Goal: Task Accomplishment & Management: Manage account settings

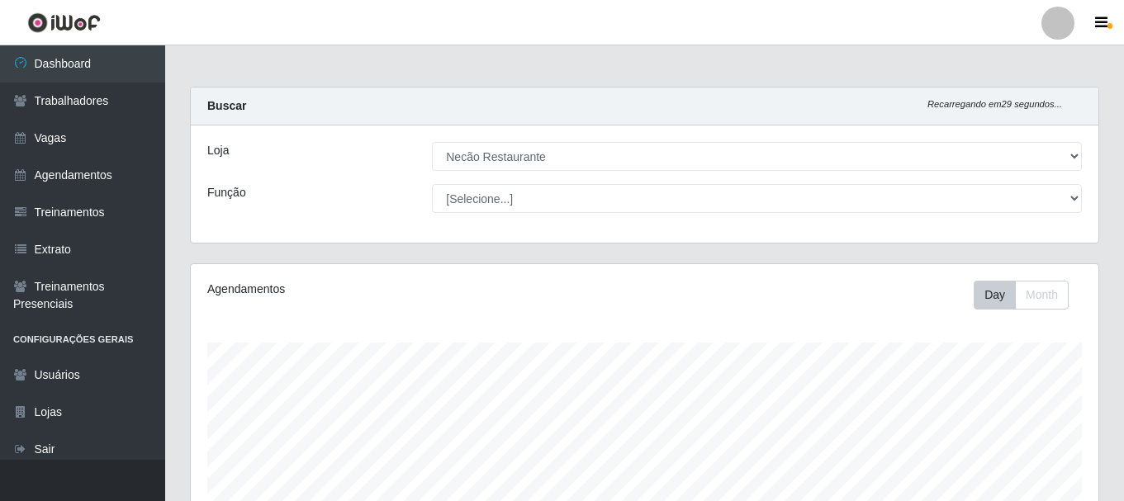
select select "334"
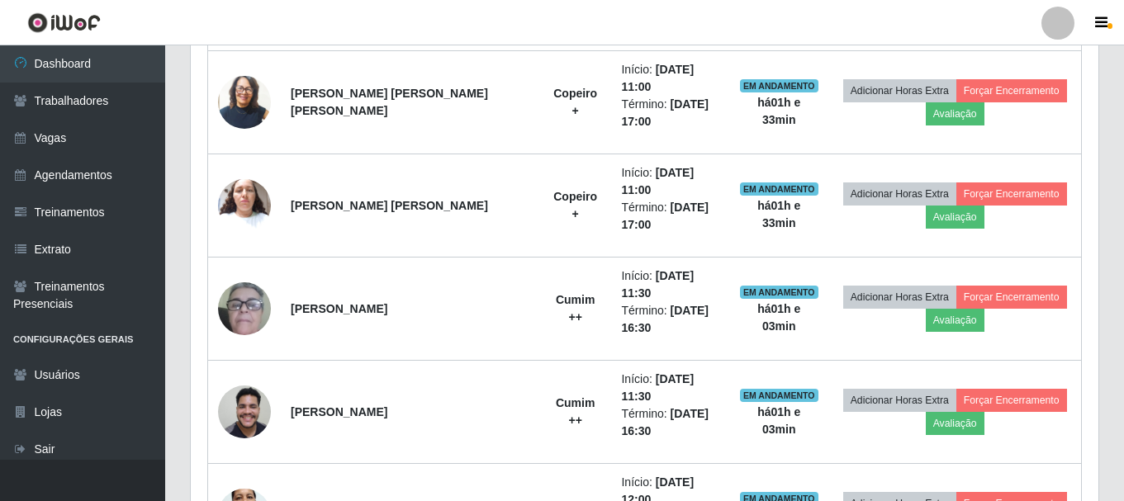
scroll to position [632, 0]
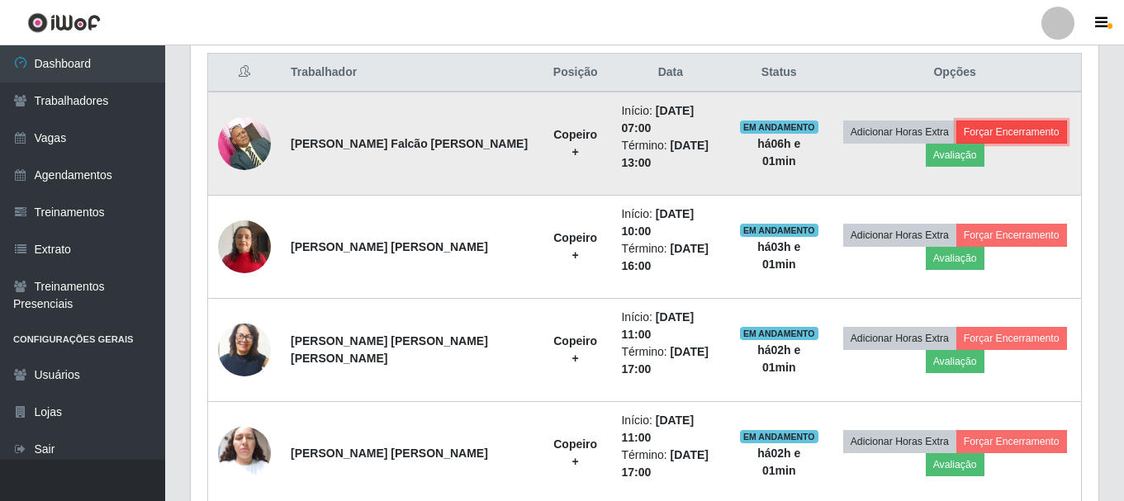
click at [1005, 123] on button "Forçar Encerramento" at bounding box center [1011, 132] width 111 height 23
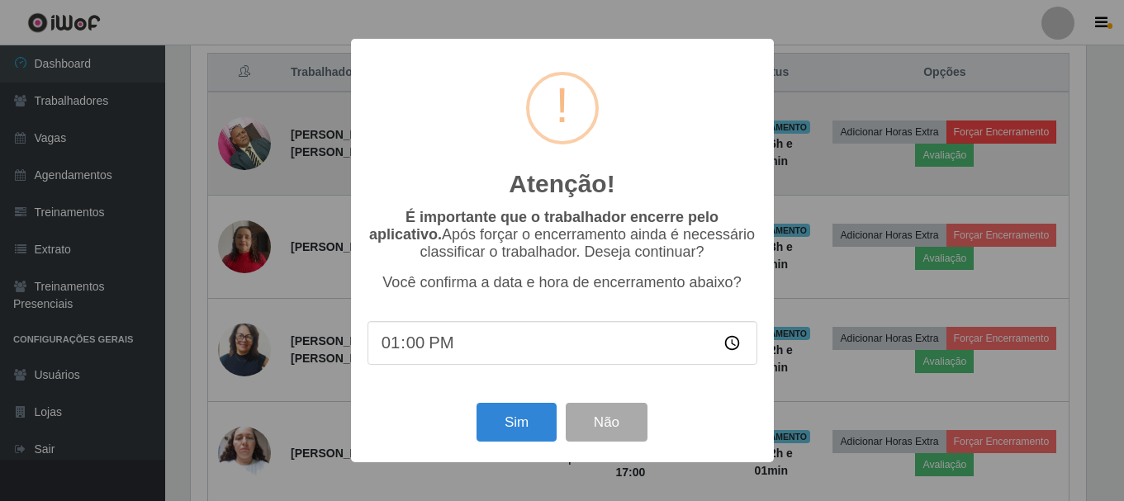
scroll to position [343, 899]
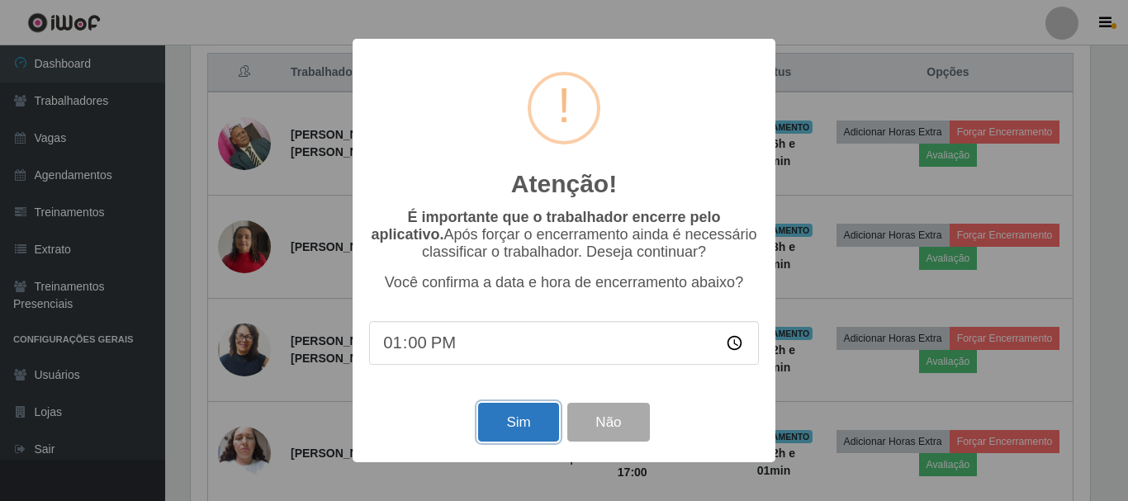
click at [527, 426] on button "Sim" at bounding box center [518, 422] width 80 height 39
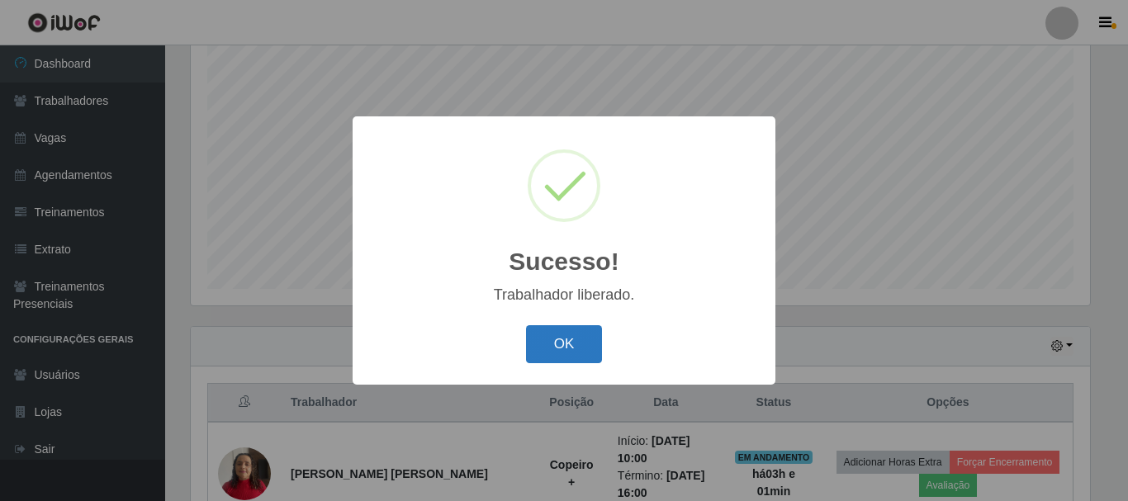
click at [569, 339] on button "OK" at bounding box center [564, 344] width 77 height 39
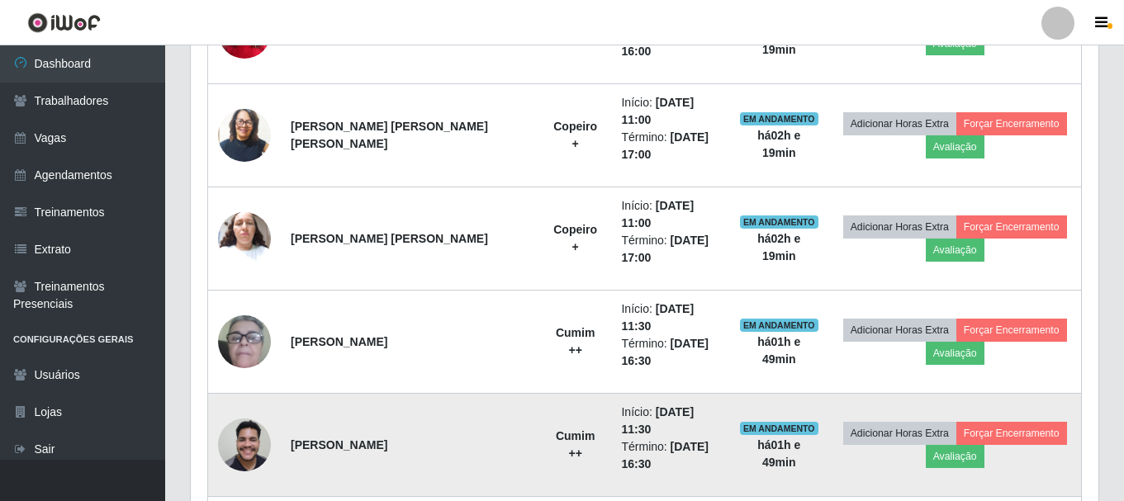
scroll to position [816, 0]
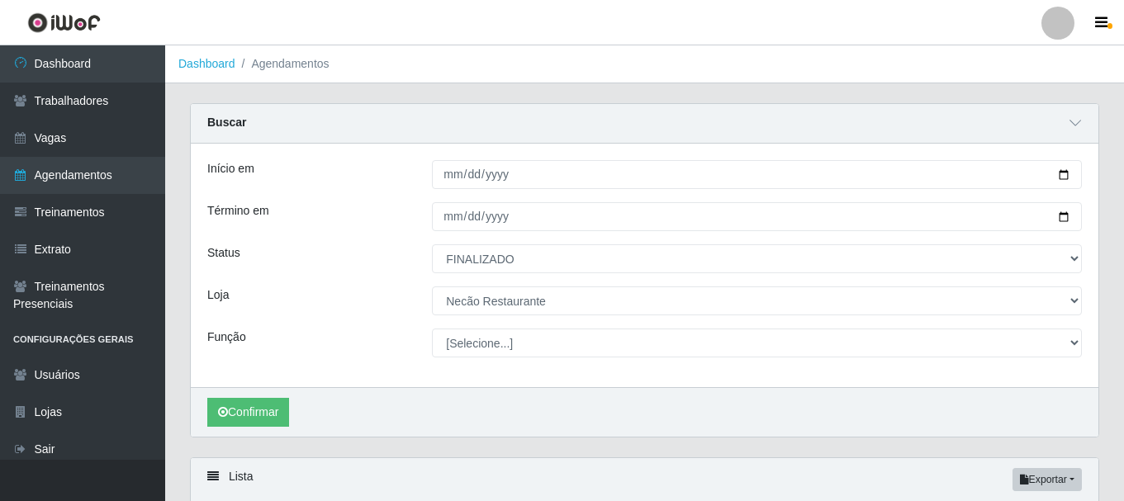
select select "FINALIZADO"
select select "334"
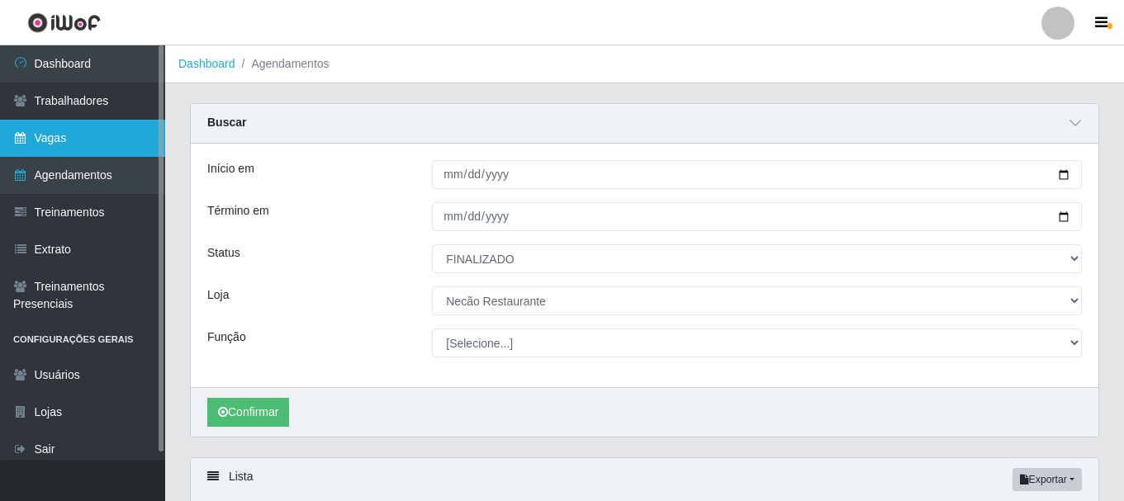
click at [90, 144] on link "Vagas" at bounding box center [82, 138] width 165 height 37
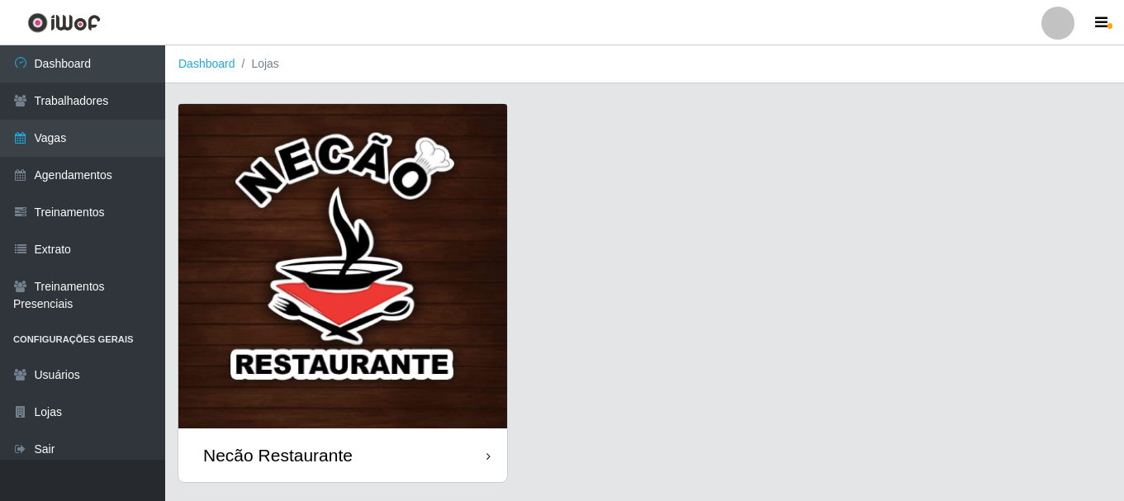
click at [424, 239] on img at bounding box center [342, 266] width 329 height 324
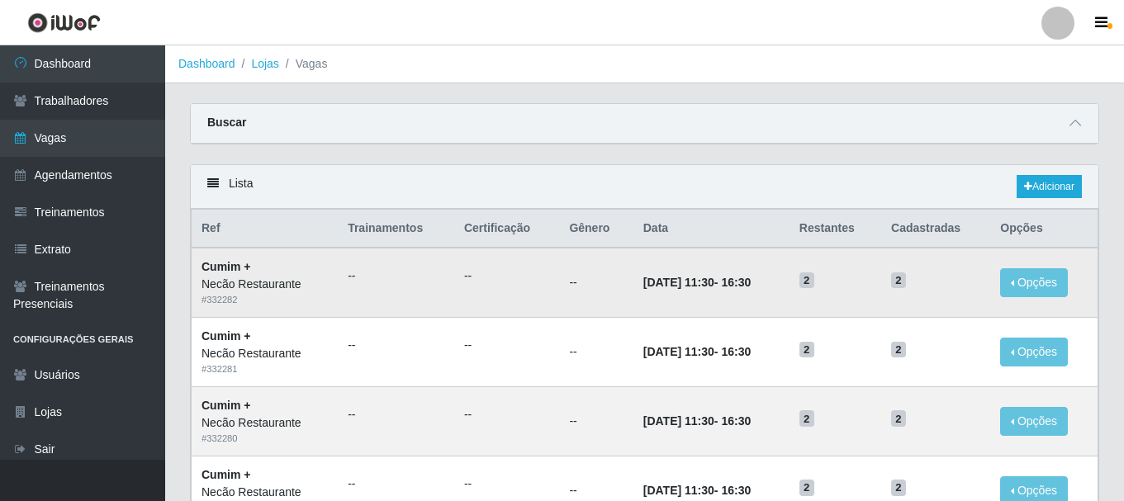
scroll to position [83, 0]
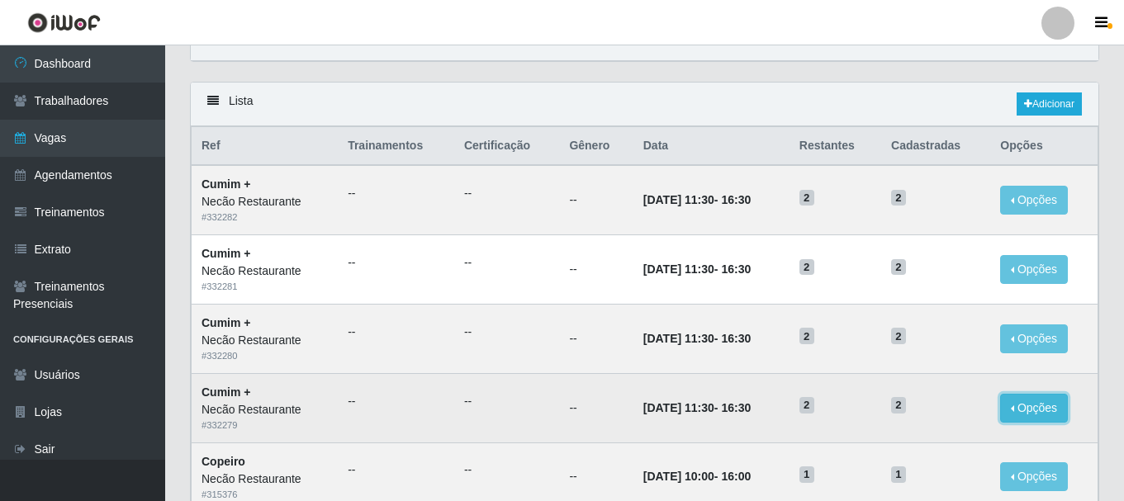
click at [1015, 409] on button "Opções" at bounding box center [1034, 408] width 68 height 29
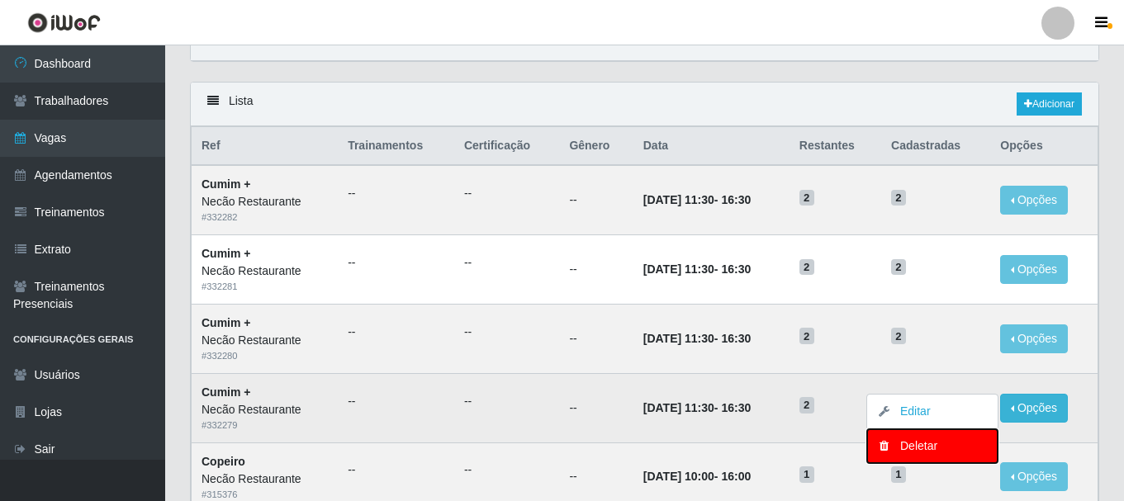
click at [936, 455] on div "Deletar" at bounding box center [931, 446] width 97 height 17
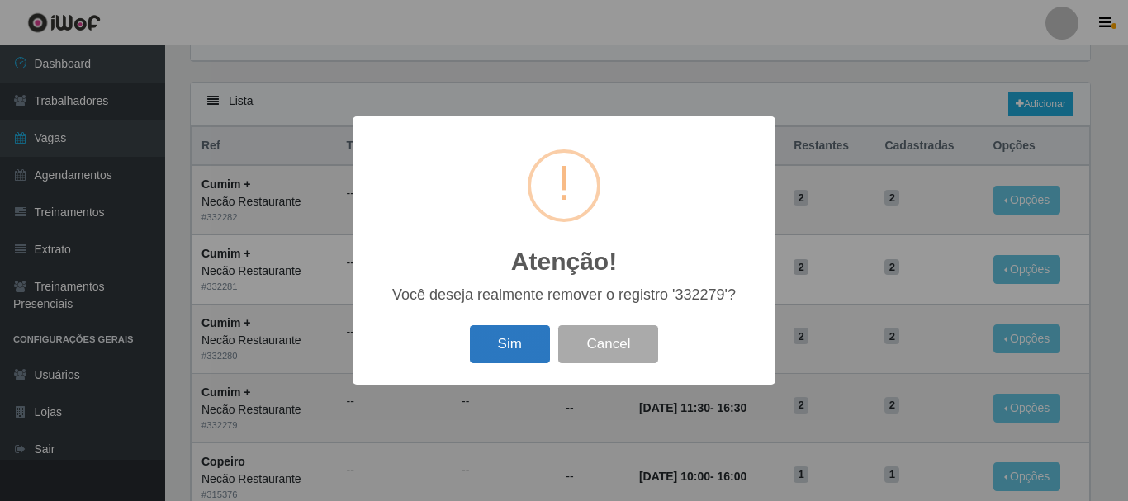
click at [529, 347] on button "Sim" at bounding box center [510, 344] width 80 height 39
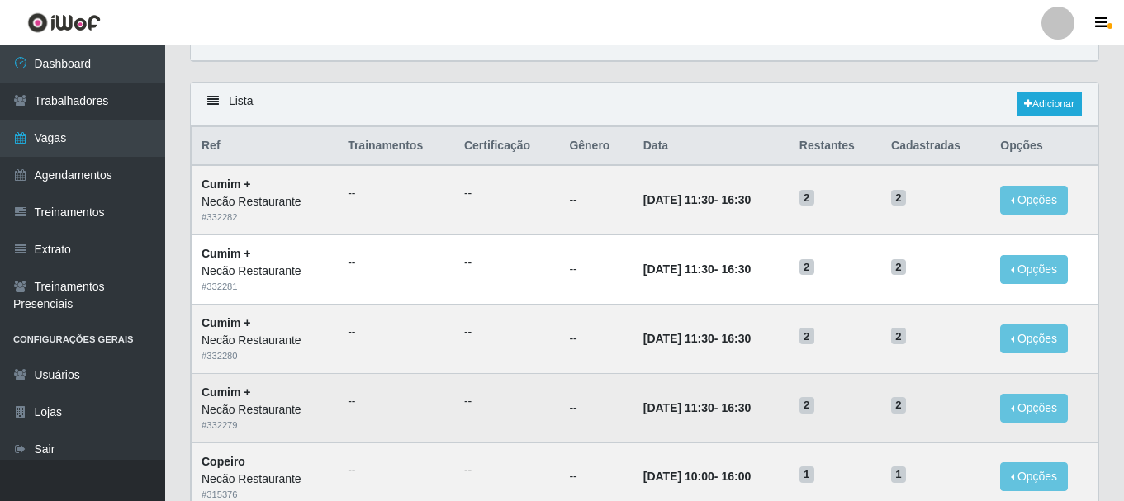
scroll to position [0, 0]
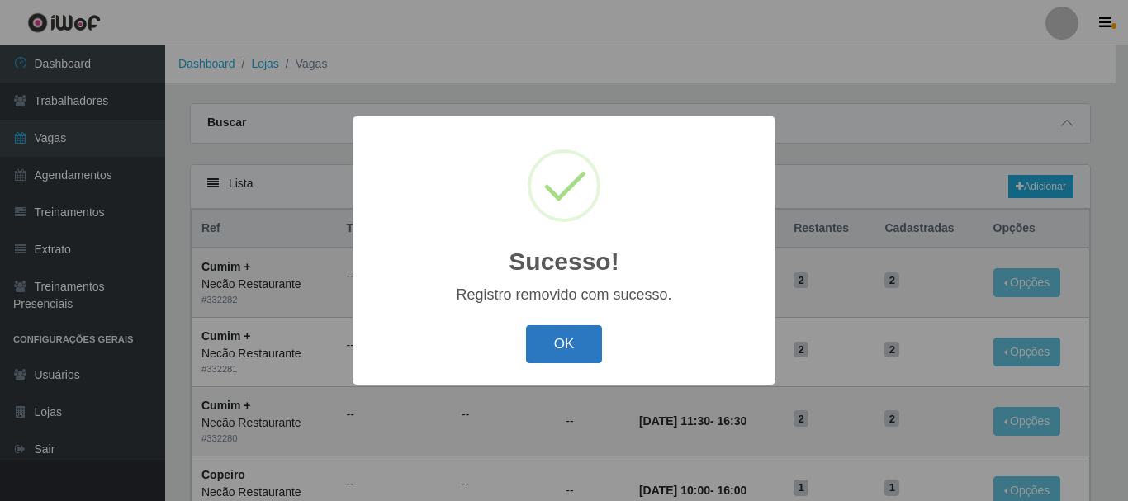
click at [565, 343] on button "OK" at bounding box center [564, 344] width 77 height 39
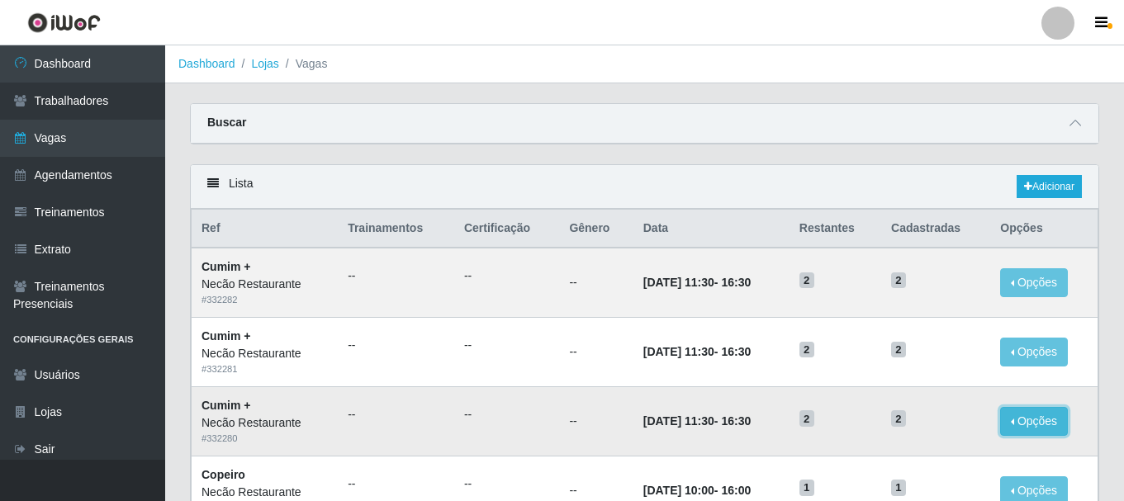
click at [1016, 419] on button "Opções" at bounding box center [1034, 421] width 68 height 29
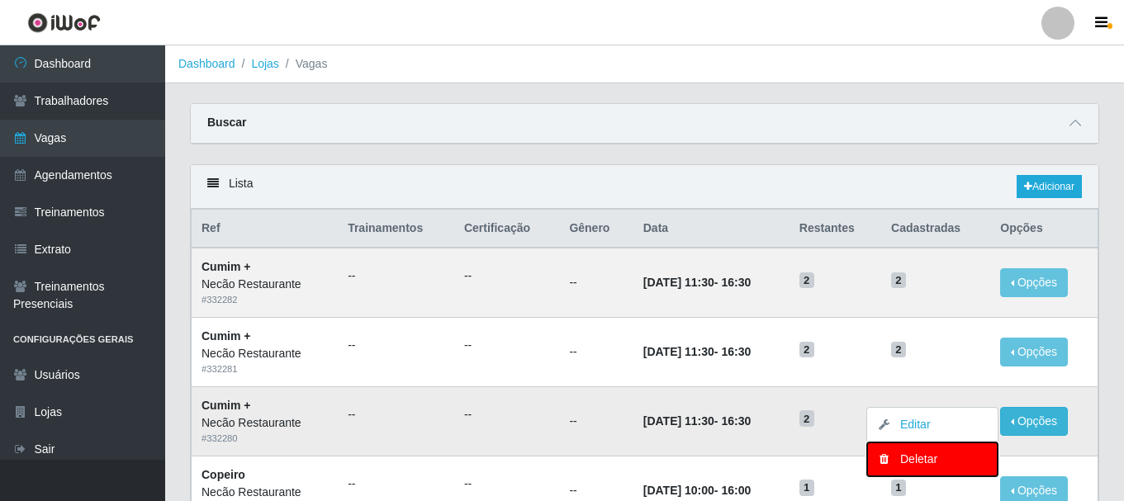
click at [911, 453] on div "Deletar" at bounding box center [931, 459] width 97 height 17
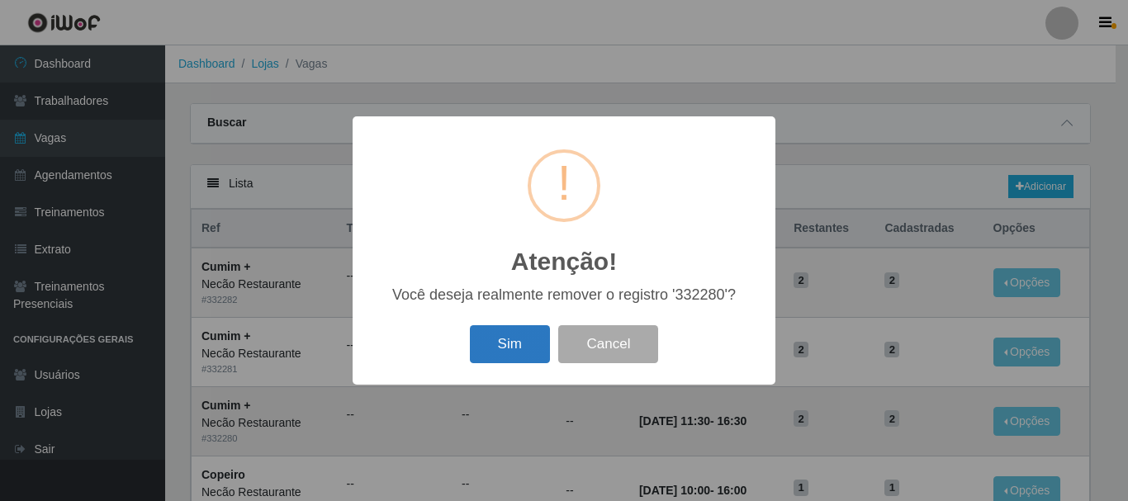
click at [517, 347] on button "Sim" at bounding box center [510, 344] width 80 height 39
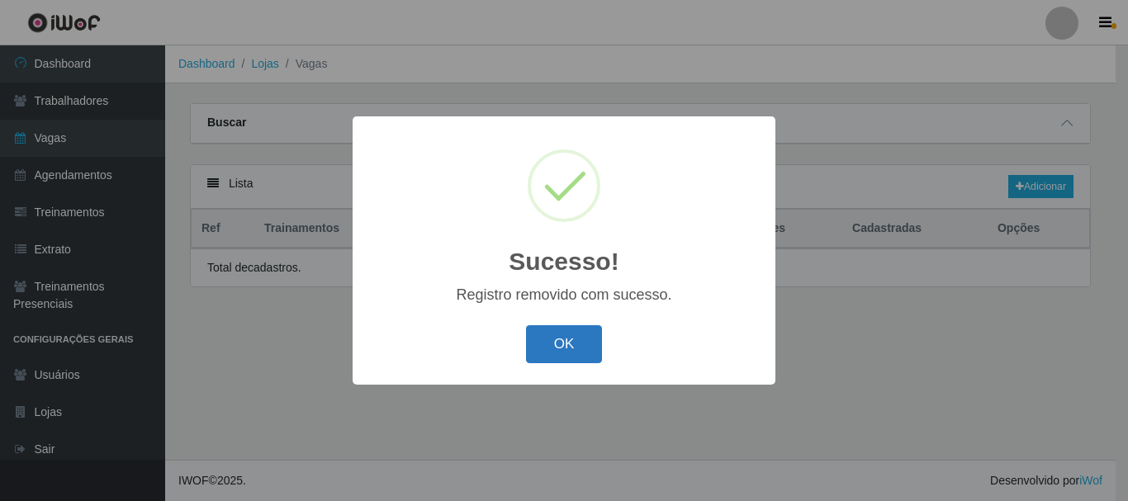
click at [581, 345] on button "OK" at bounding box center [564, 344] width 77 height 39
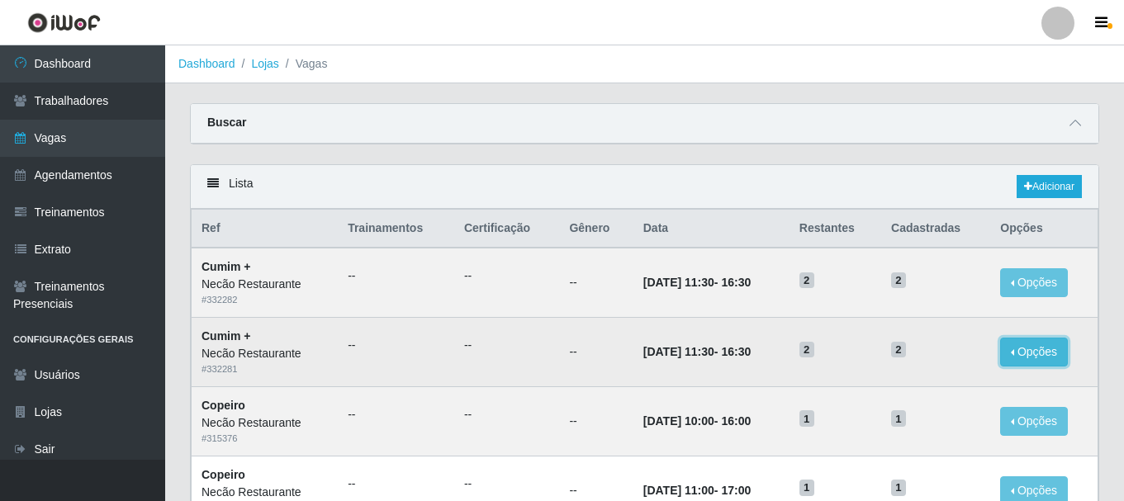
click at [1025, 361] on button "Opções" at bounding box center [1034, 352] width 68 height 29
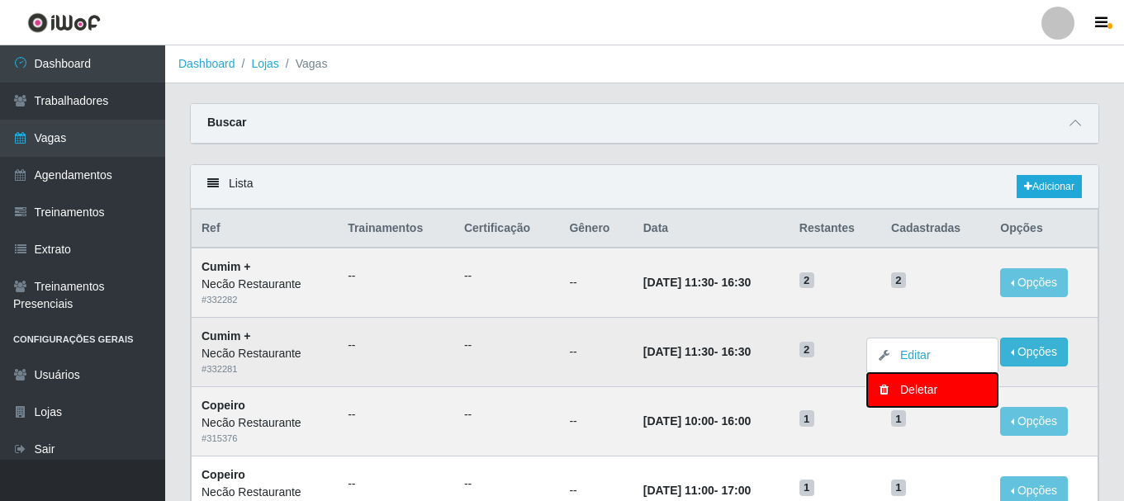
click at [902, 397] on div "Deletar" at bounding box center [931, 389] width 97 height 17
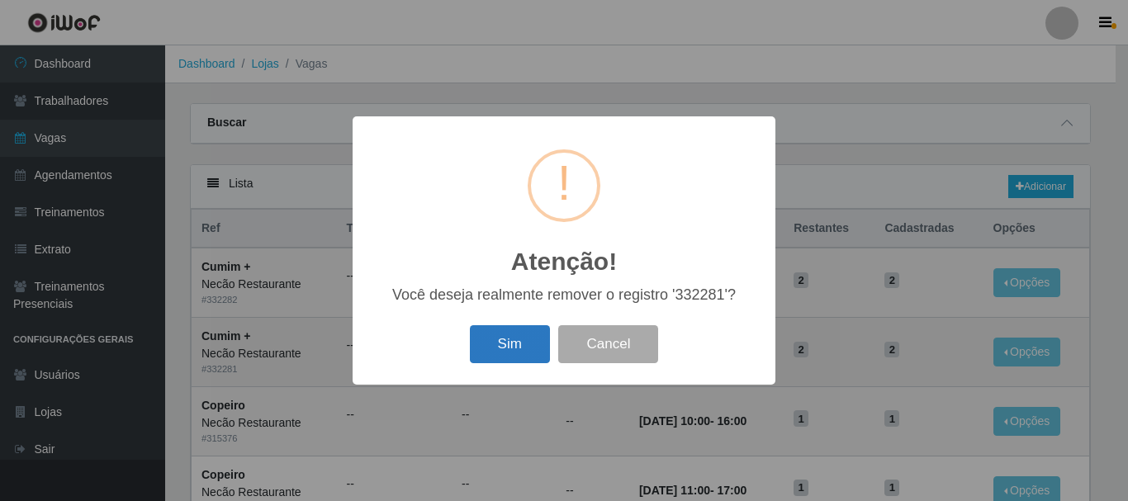
click at [504, 334] on button "Sim" at bounding box center [510, 344] width 80 height 39
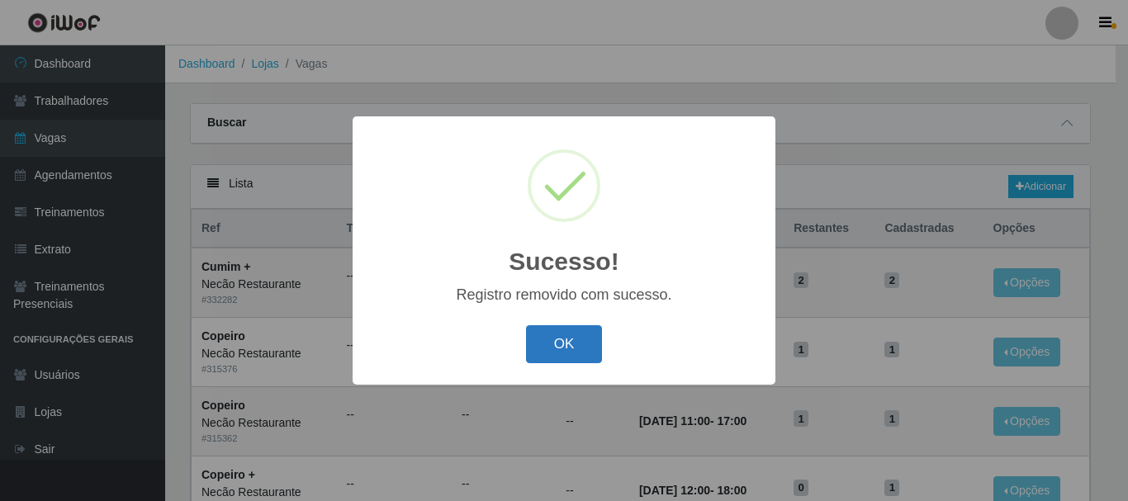
click at [548, 351] on button "OK" at bounding box center [564, 344] width 77 height 39
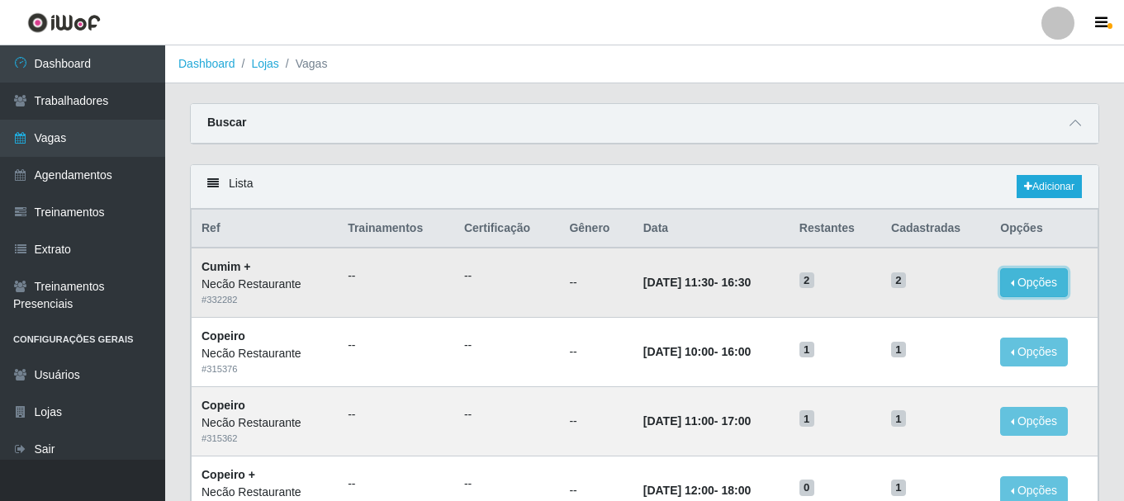
click at [1057, 286] on button "Opções" at bounding box center [1034, 282] width 68 height 29
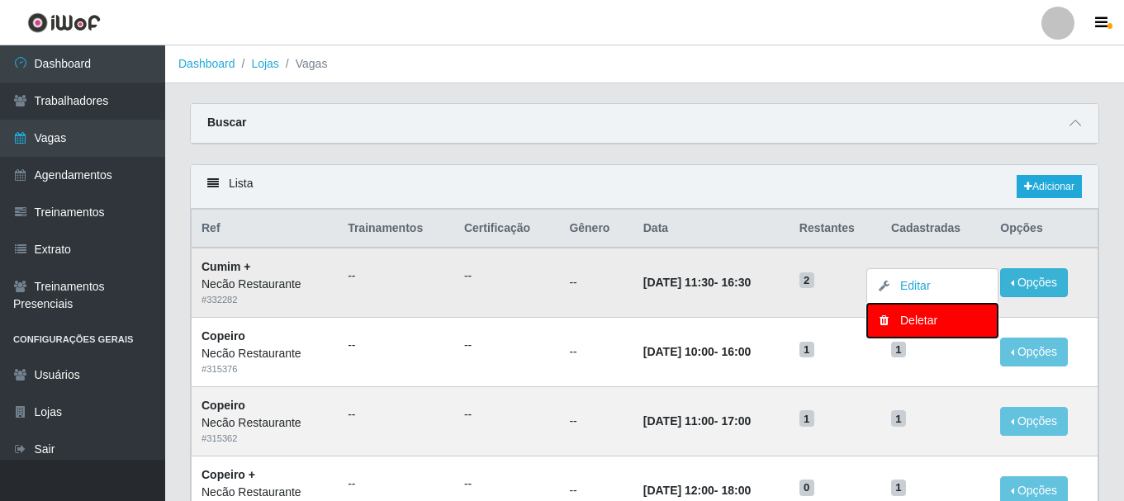
click at [926, 329] on div "Deletar" at bounding box center [931, 320] width 97 height 17
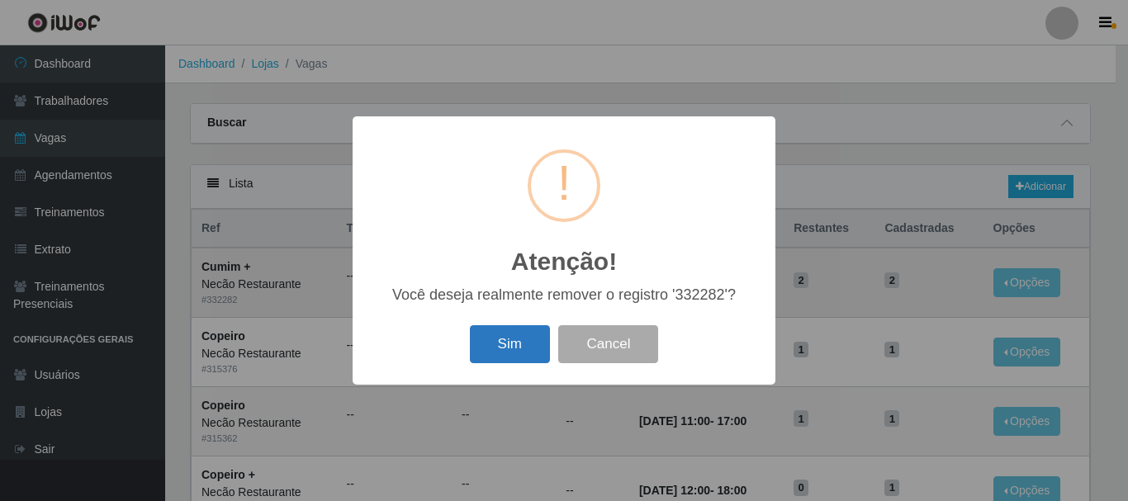
click at [524, 341] on button "Sim" at bounding box center [510, 344] width 80 height 39
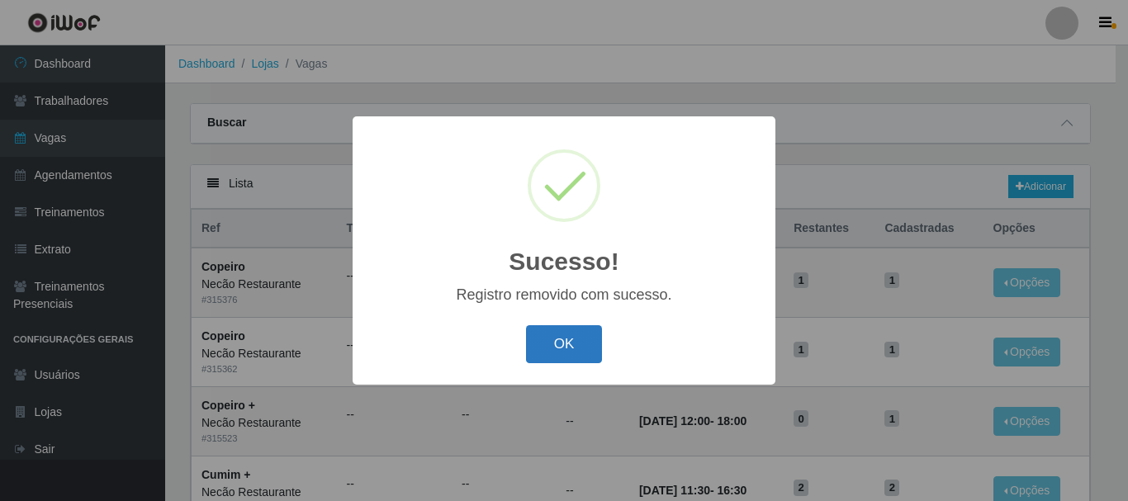
click at [555, 345] on button "OK" at bounding box center [564, 344] width 77 height 39
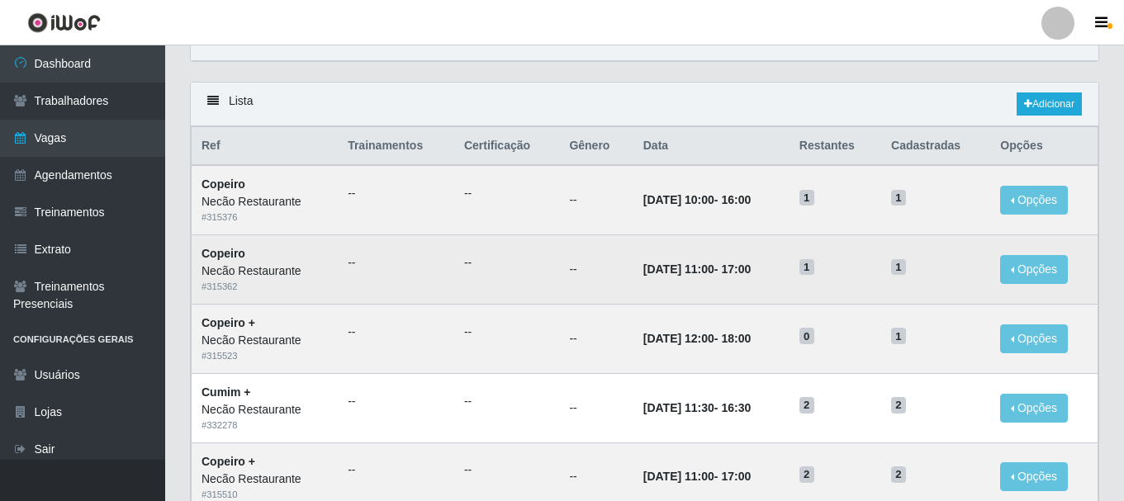
scroll to position [165, 0]
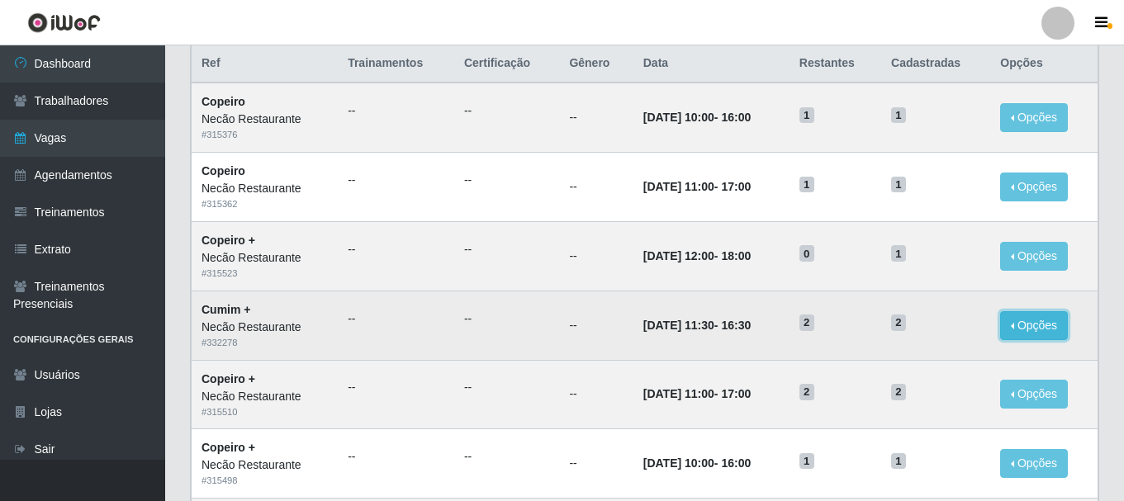
click at [1023, 320] on button "Opções" at bounding box center [1034, 325] width 68 height 29
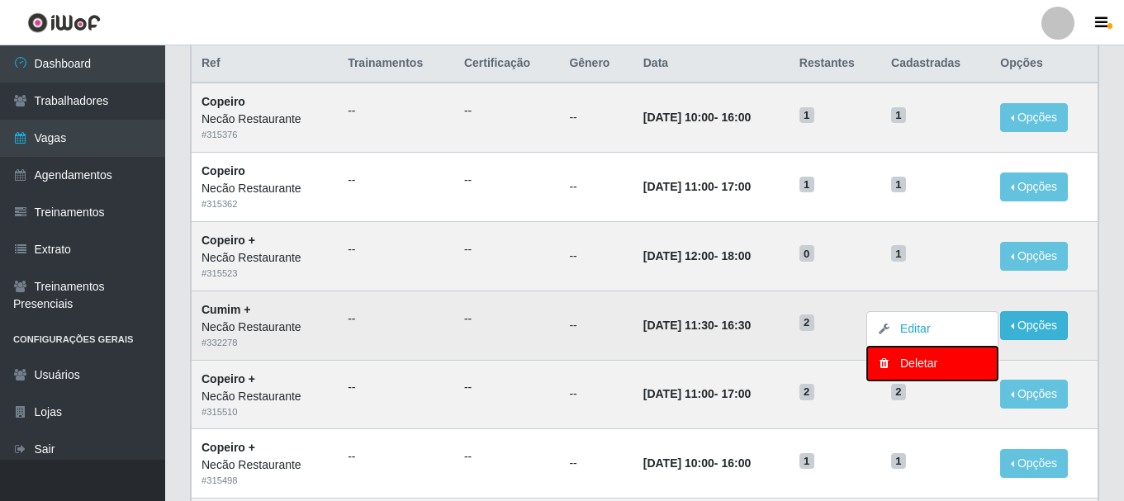
click at [921, 359] on div "Deletar" at bounding box center [931, 363] width 97 height 17
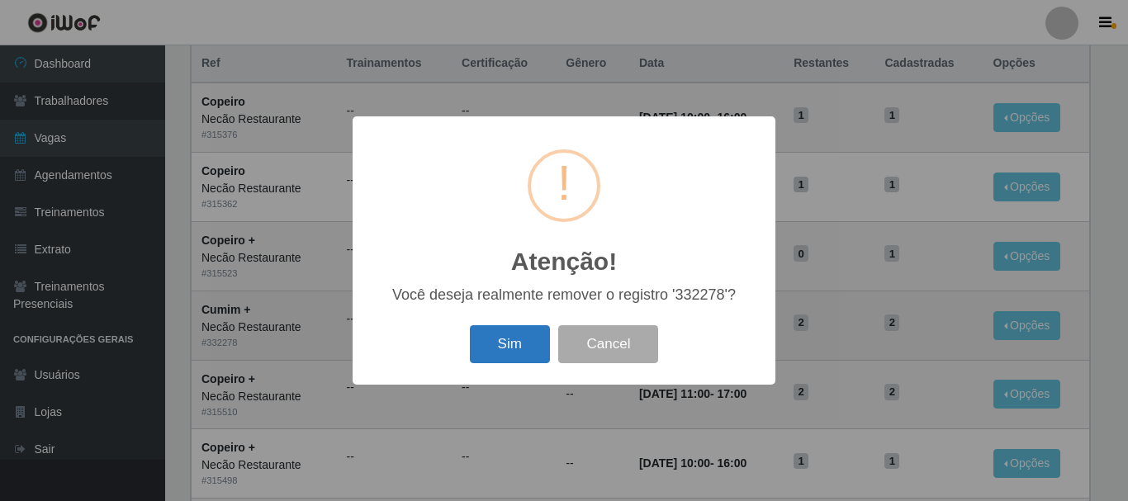
click at [532, 341] on button "Sim" at bounding box center [510, 344] width 80 height 39
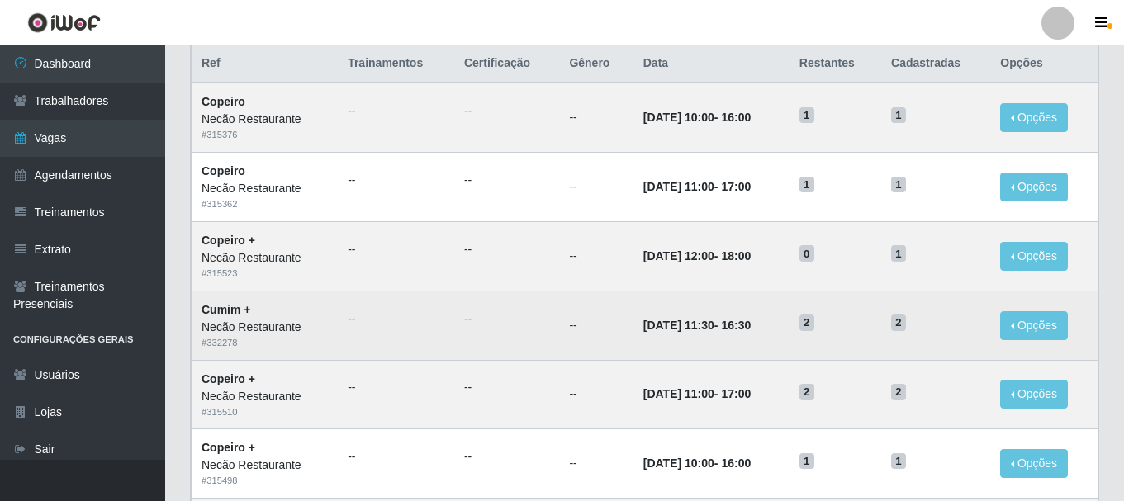
scroll to position [0, 0]
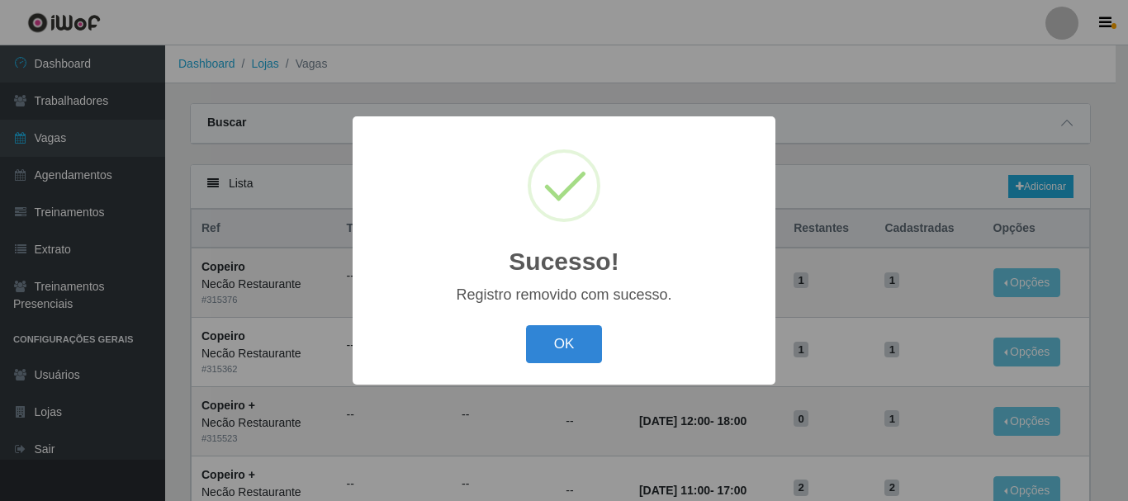
click at [532, 341] on button "OK" at bounding box center [564, 344] width 77 height 39
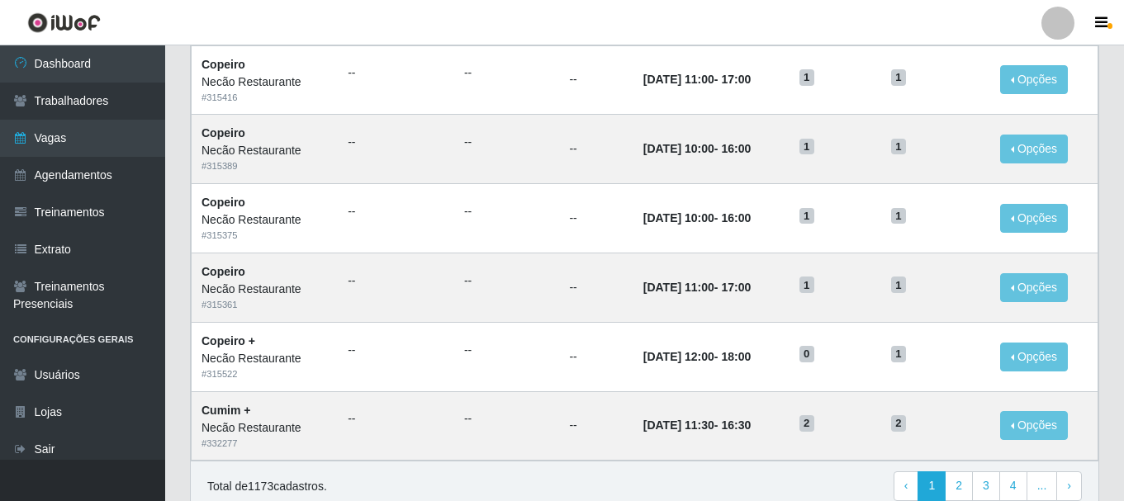
scroll to position [898, 0]
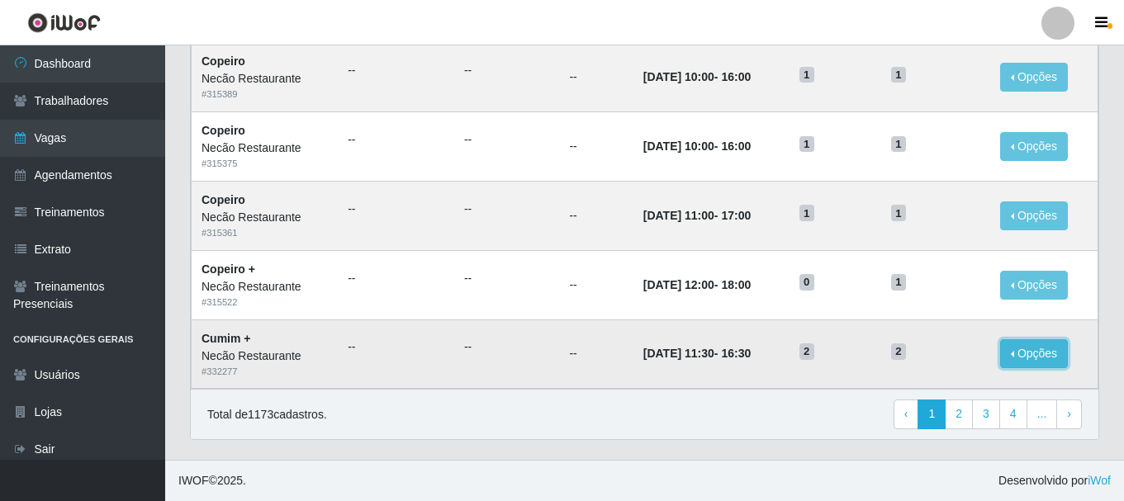
click at [1025, 352] on button "Opções" at bounding box center [1034, 353] width 68 height 29
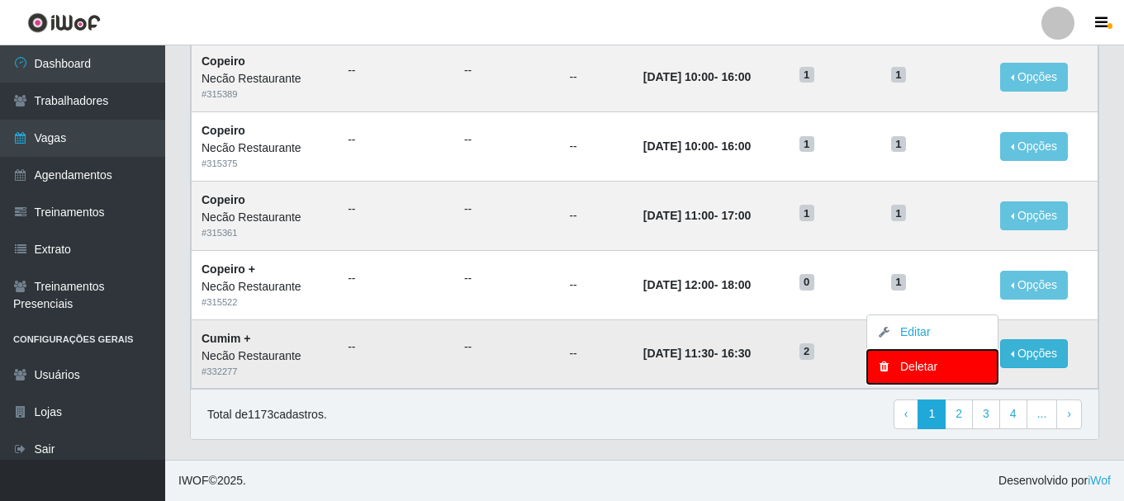
click at [936, 364] on div "Deletar" at bounding box center [931, 366] width 97 height 17
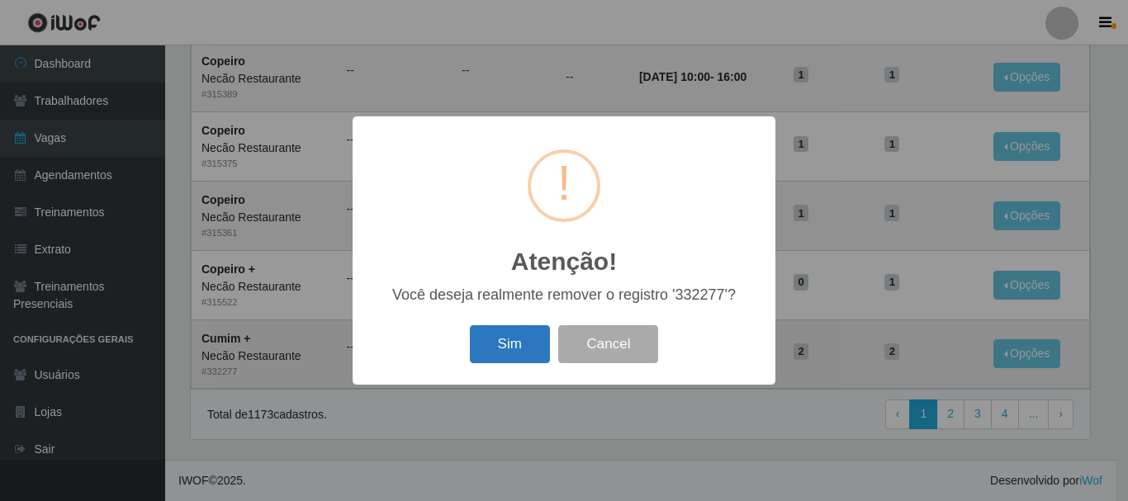
click at [496, 347] on button "Sim" at bounding box center [510, 344] width 80 height 39
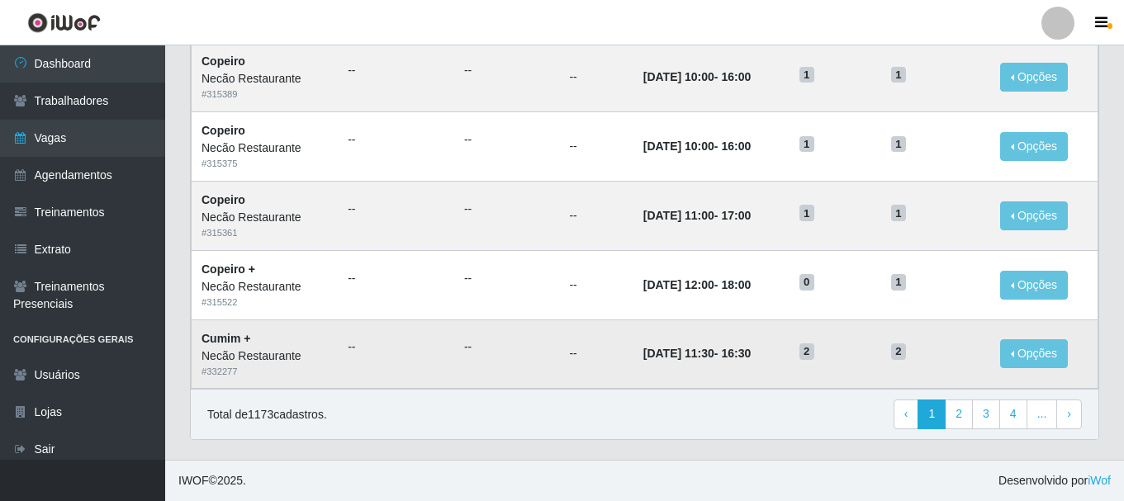
scroll to position [0, 0]
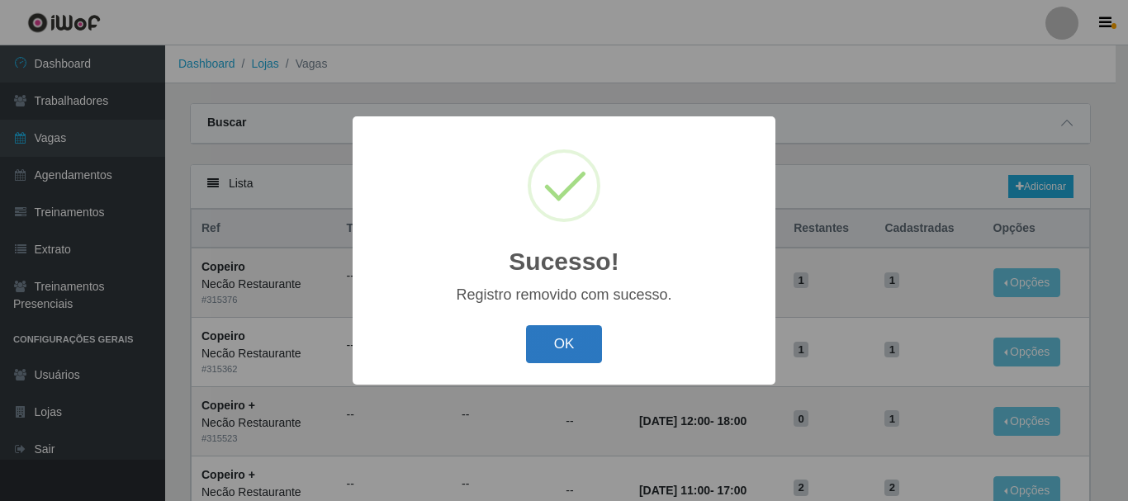
click at [552, 338] on button "OK" at bounding box center [564, 344] width 77 height 39
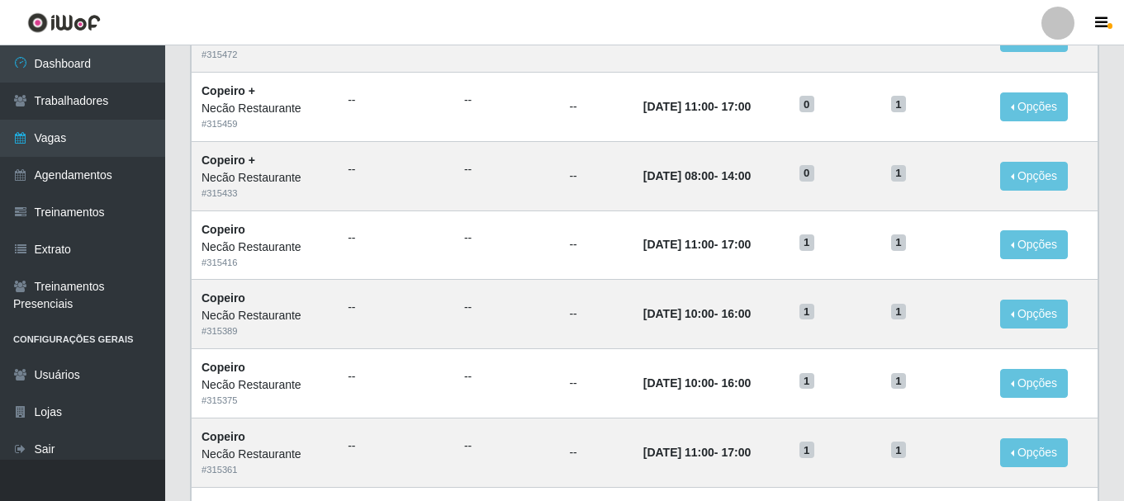
scroll to position [898, 0]
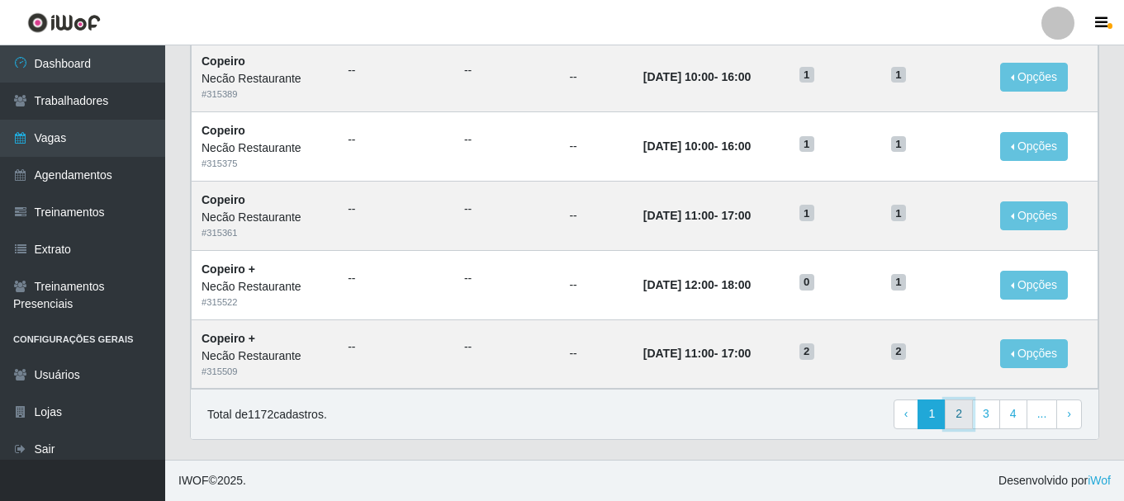
click at [958, 419] on link "2" at bounding box center [958, 415] width 28 height 30
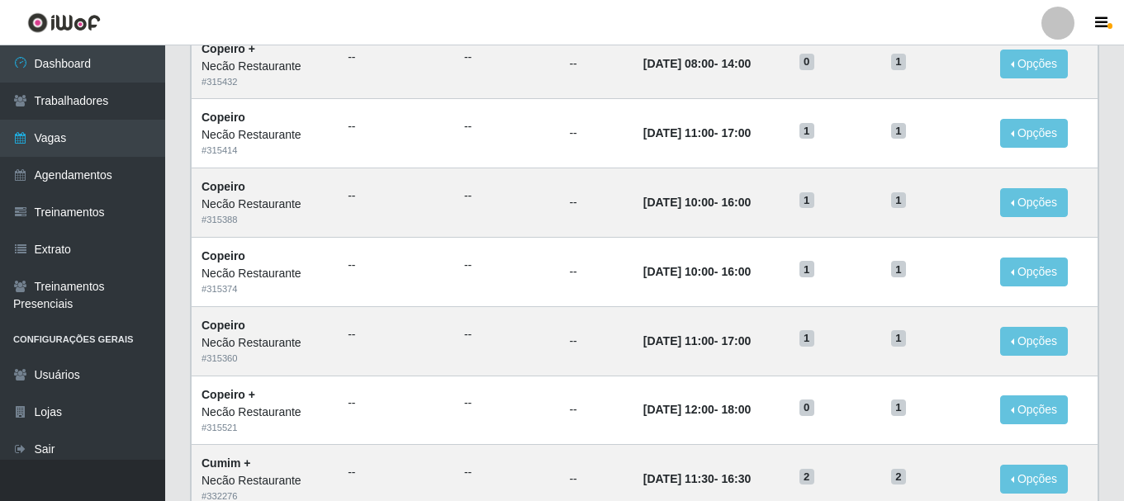
scroll to position [578, 0]
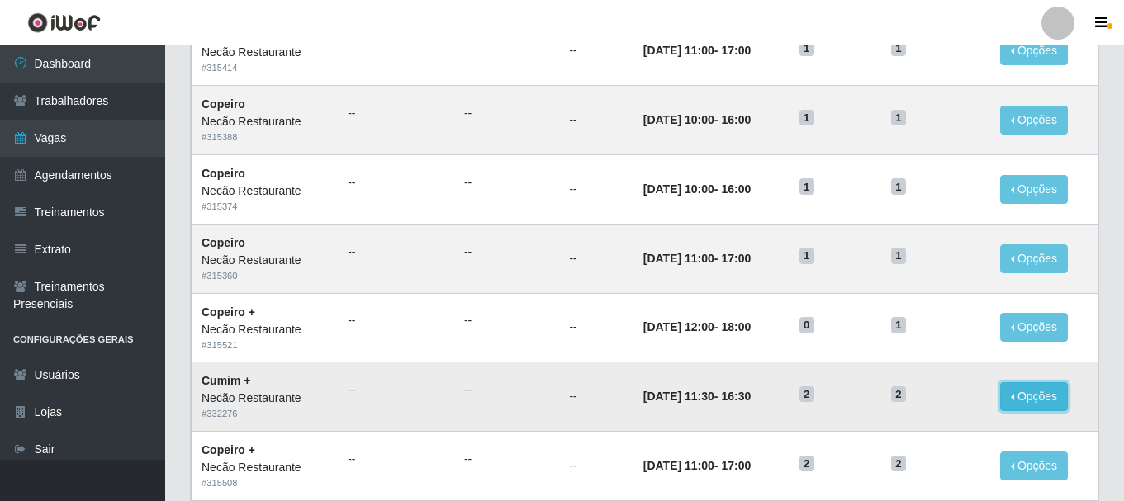
click at [1061, 400] on button "Opções" at bounding box center [1034, 396] width 68 height 29
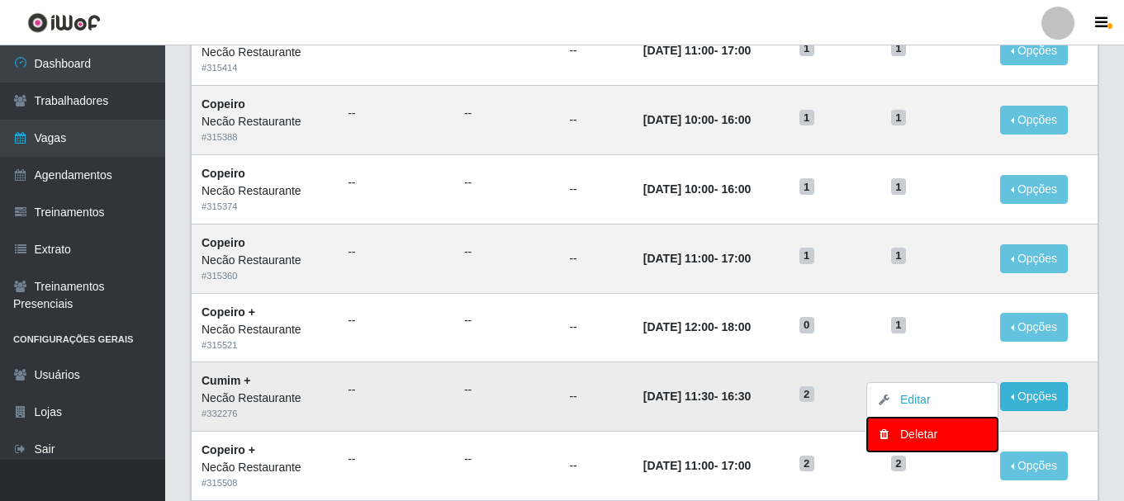
click at [912, 437] on div "Deletar" at bounding box center [931, 434] width 97 height 17
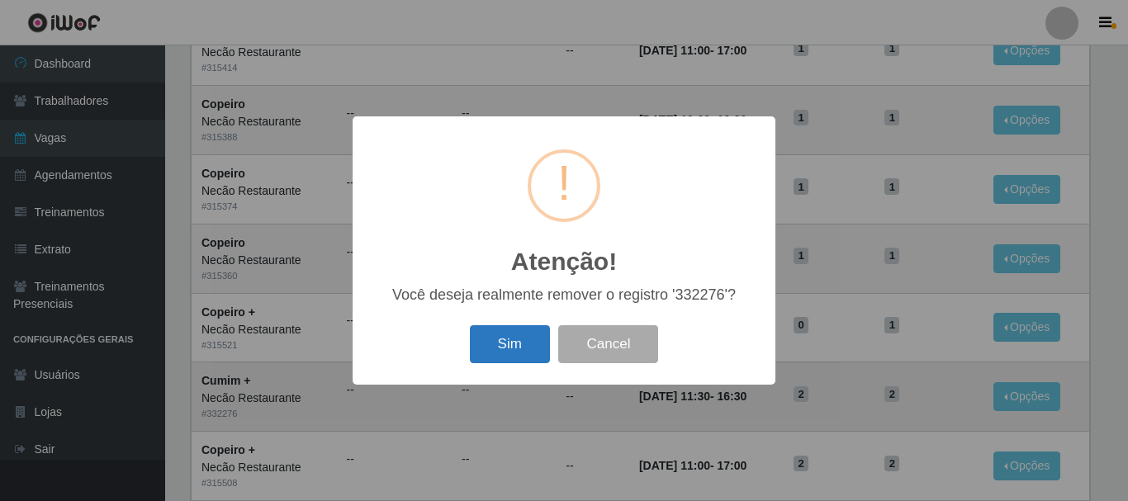
click at [490, 348] on button "Sim" at bounding box center [510, 344] width 80 height 39
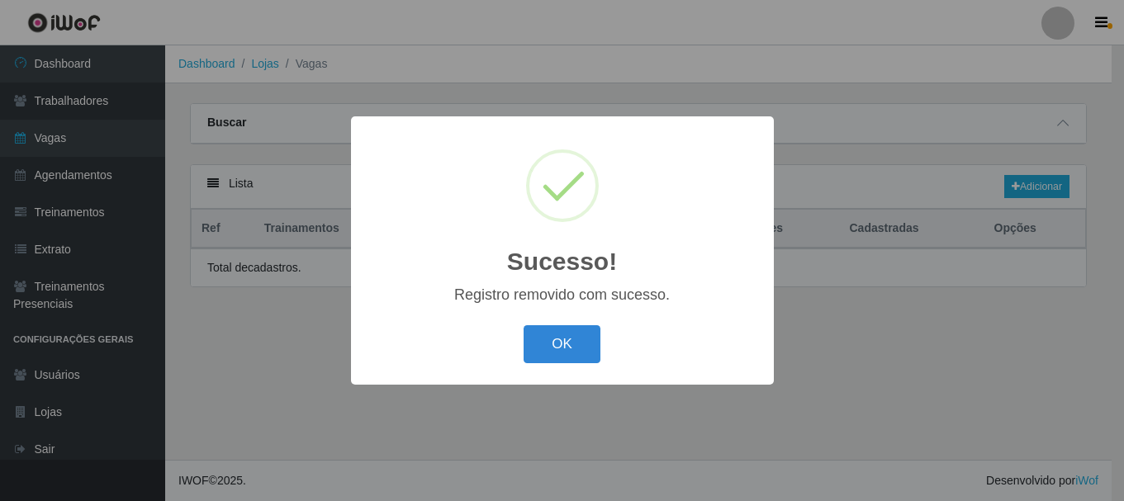
scroll to position [0, 0]
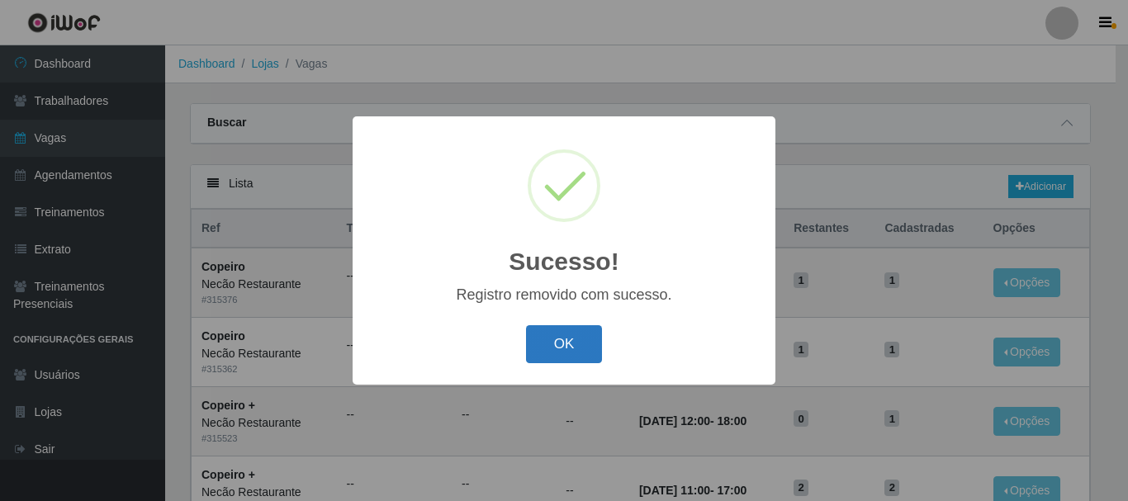
click at [563, 336] on button "OK" at bounding box center [564, 344] width 77 height 39
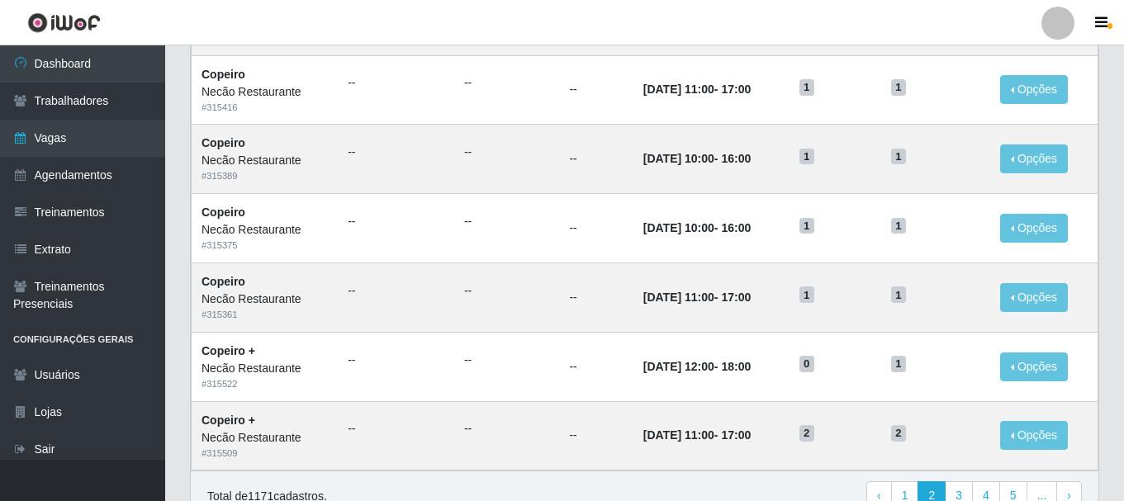
scroll to position [898, 0]
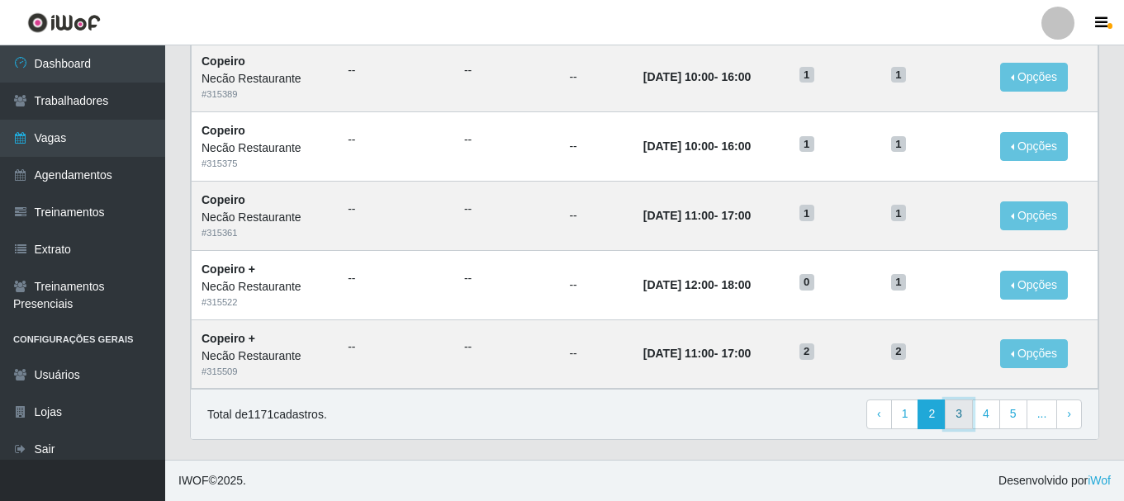
click at [958, 414] on link "3" at bounding box center [958, 415] width 28 height 30
